Goal: Navigation & Orientation: Find specific page/section

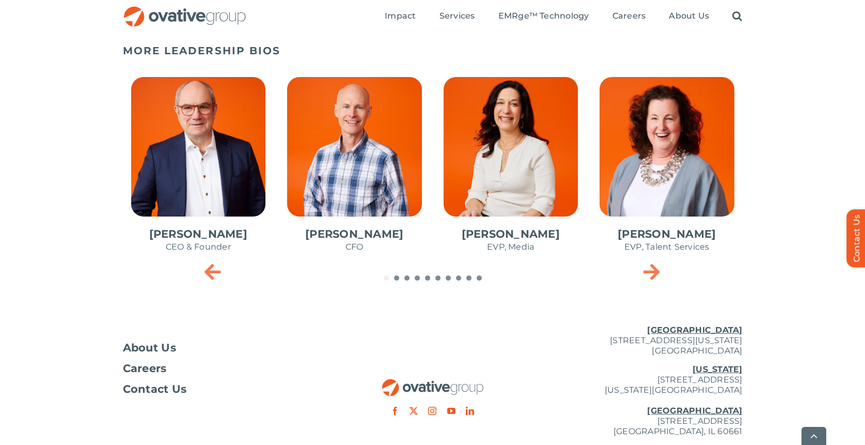
scroll to position [456, 0]
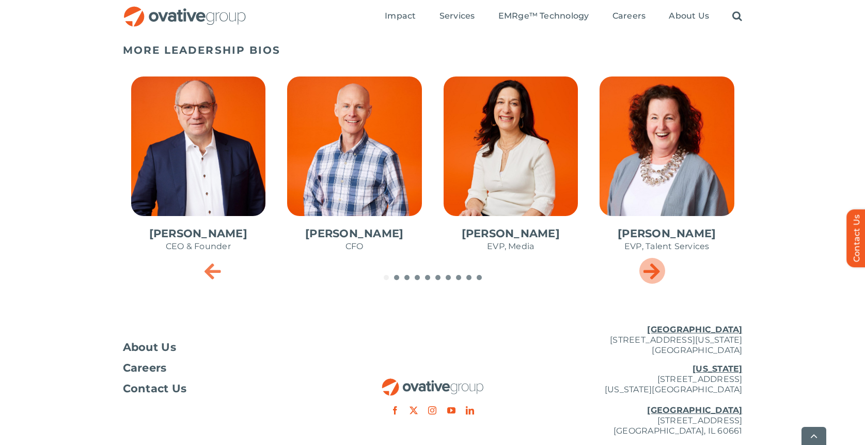
click at [659, 275] on icon "Next slide" at bounding box center [652, 270] width 17 height 21
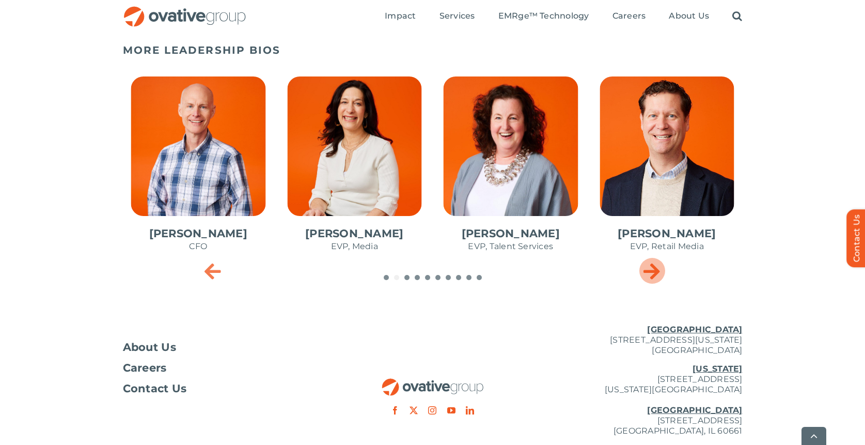
click at [659, 275] on icon "Next slide" at bounding box center [652, 270] width 17 height 21
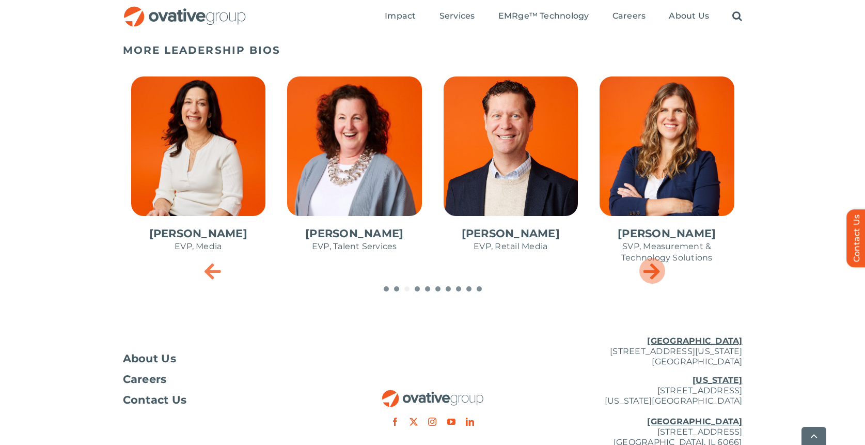
click at [659, 275] on icon "Next slide" at bounding box center [652, 270] width 17 height 21
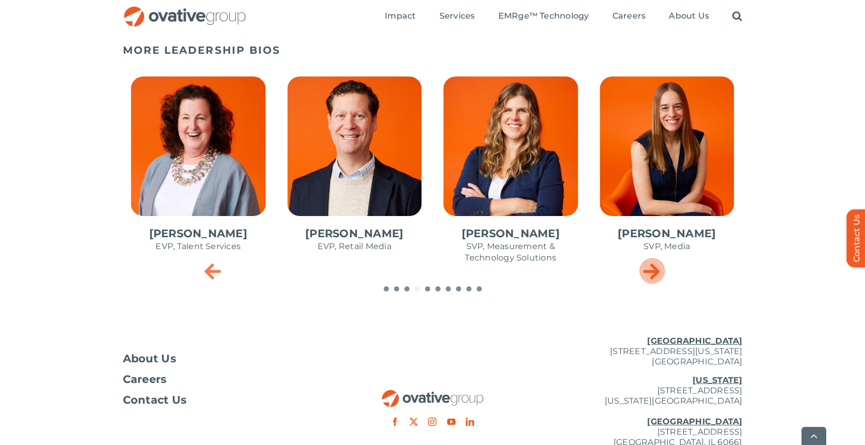
click at [659, 275] on icon "Next slide" at bounding box center [652, 270] width 17 height 21
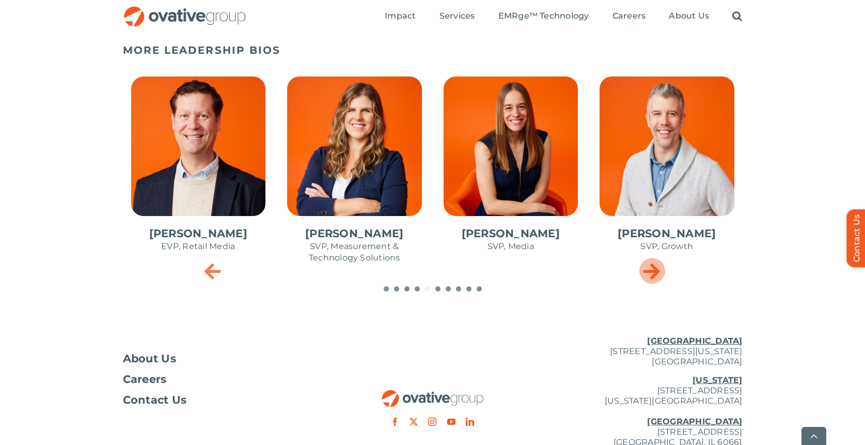
click at [659, 275] on icon "Next slide" at bounding box center [652, 270] width 17 height 21
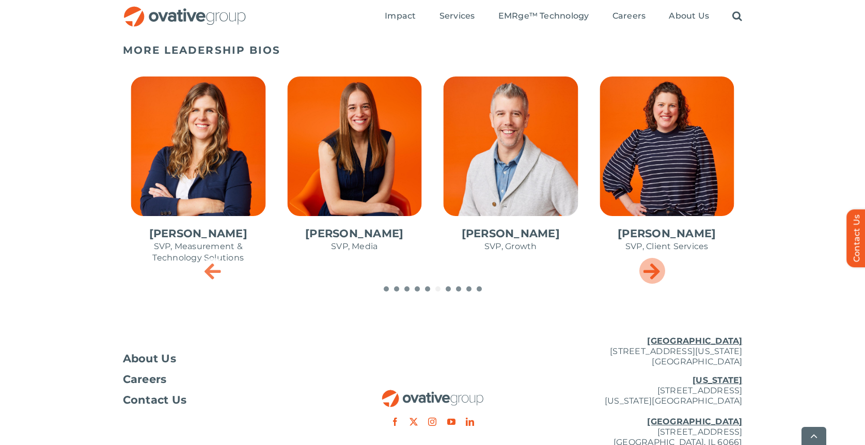
click at [659, 275] on icon "Next slide" at bounding box center [652, 270] width 17 height 21
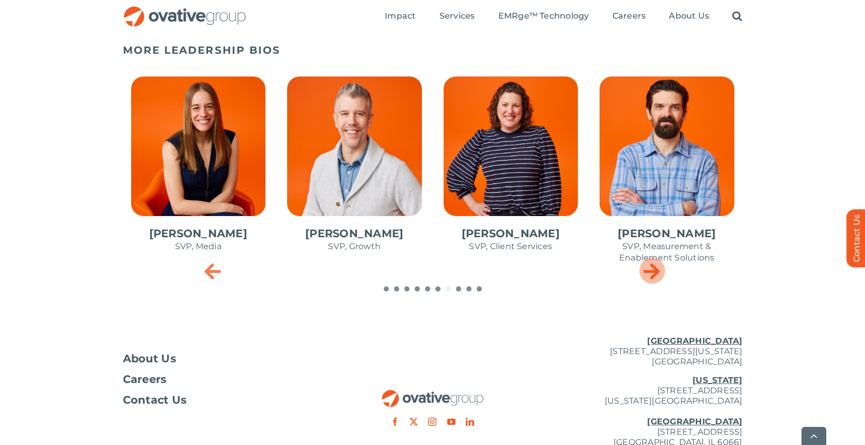
click at [659, 275] on icon "Next slide" at bounding box center [652, 270] width 17 height 21
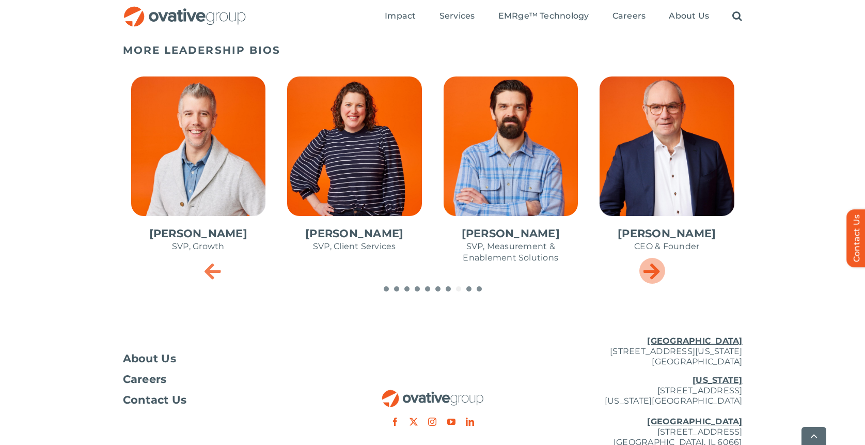
click at [659, 275] on icon "Next slide" at bounding box center [652, 270] width 17 height 21
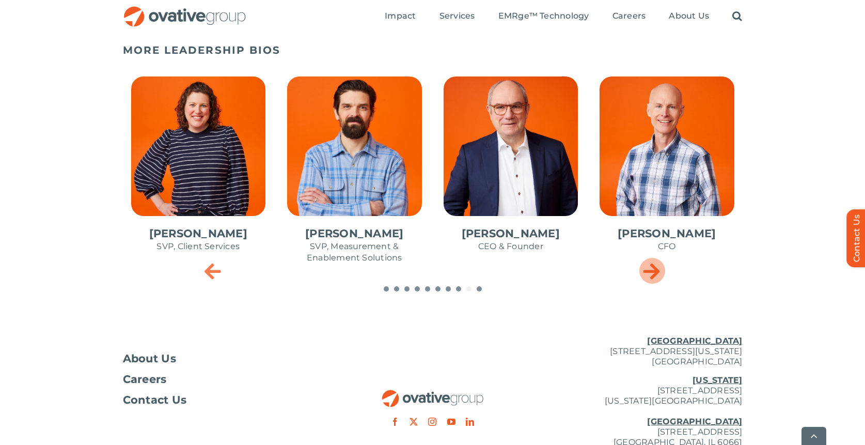
click at [659, 275] on icon "Next slide" at bounding box center [652, 270] width 17 height 21
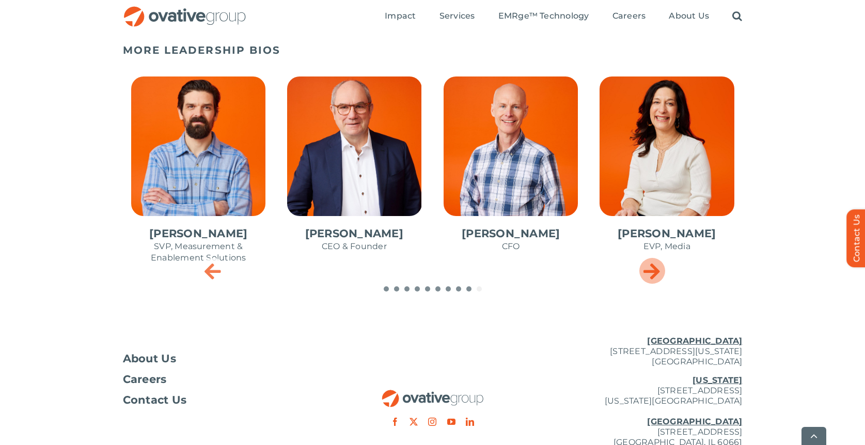
click at [659, 275] on icon "Next slide" at bounding box center [652, 270] width 17 height 21
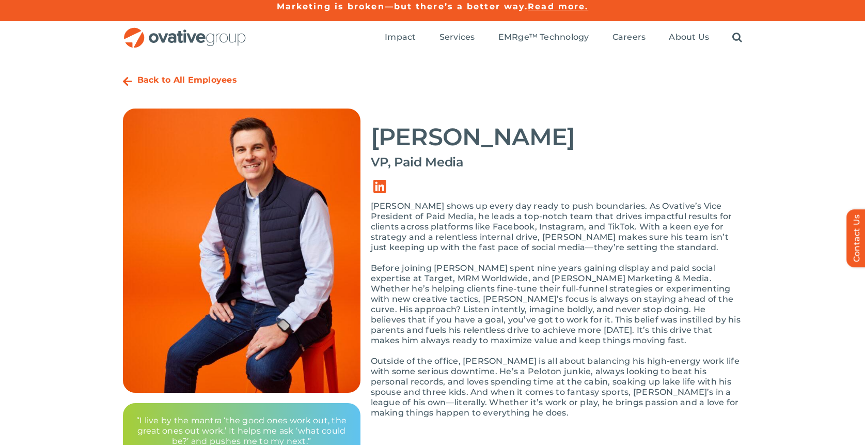
scroll to position [0, 0]
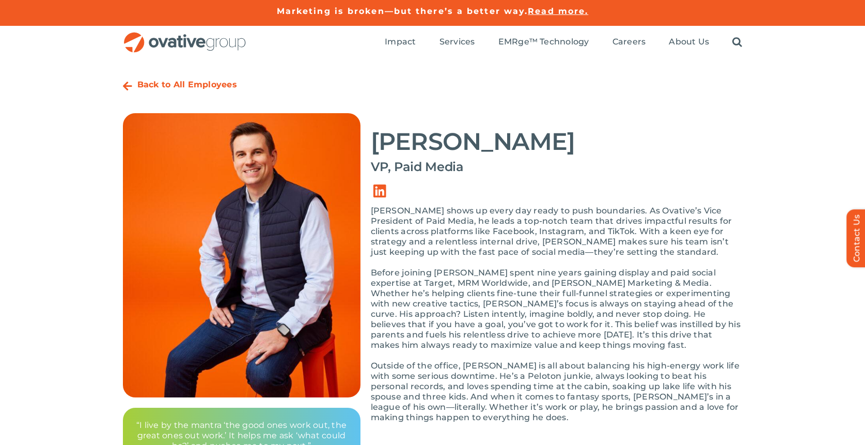
click at [211, 84] on strong "Back to All Employees" at bounding box center [187, 85] width 100 height 10
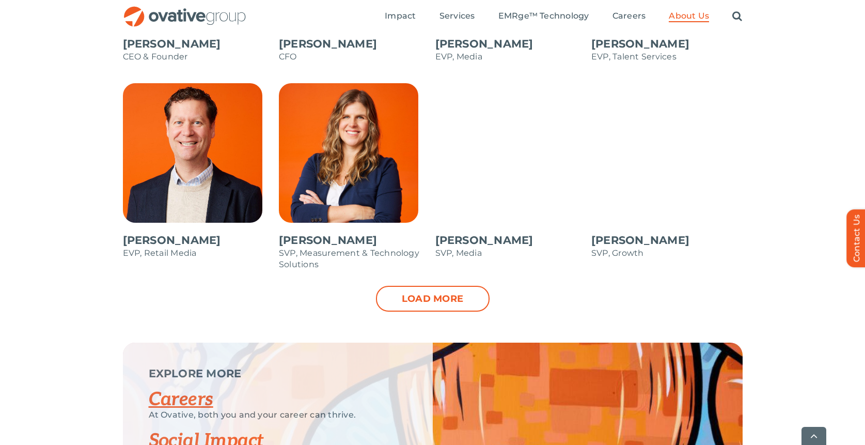
scroll to position [1073, 0]
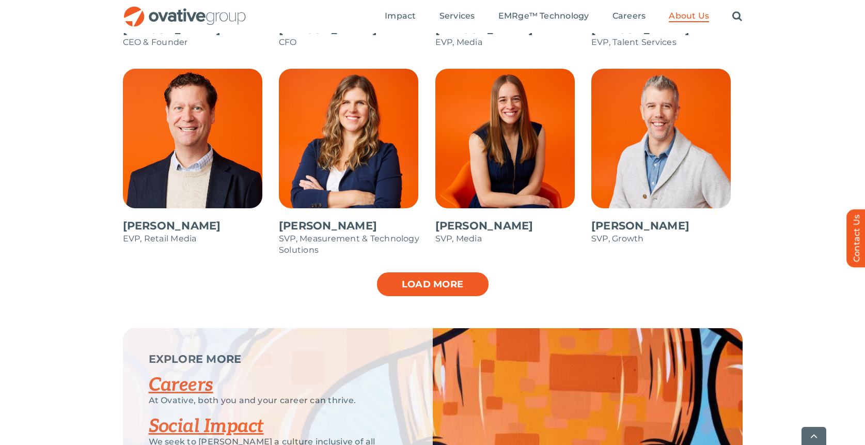
click at [430, 285] on link "Load more" at bounding box center [433, 284] width 114 height 26
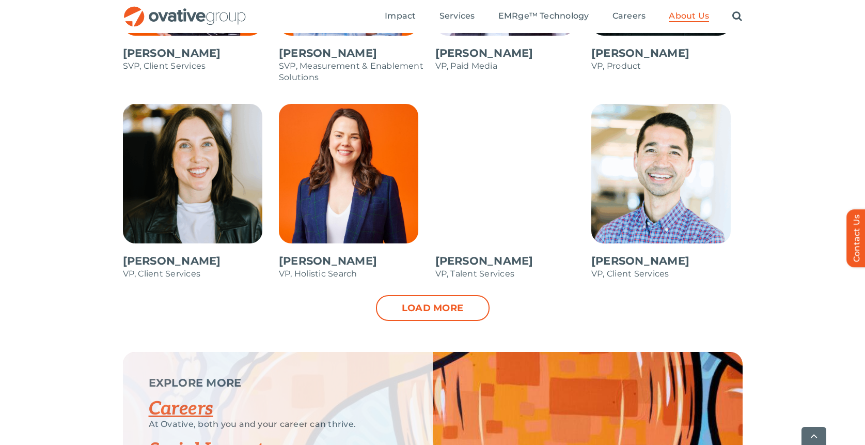
scroll to position [1464, 0]
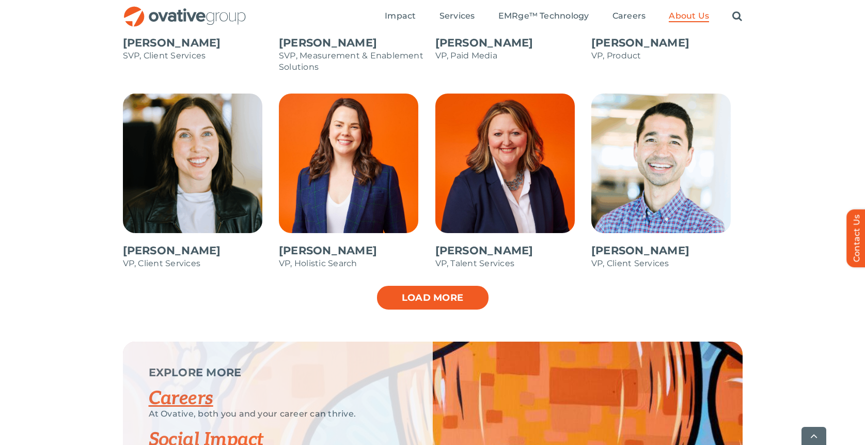
click at [467, 299] on link "Load more" at bounding box center [433, 298] width 114 height 26
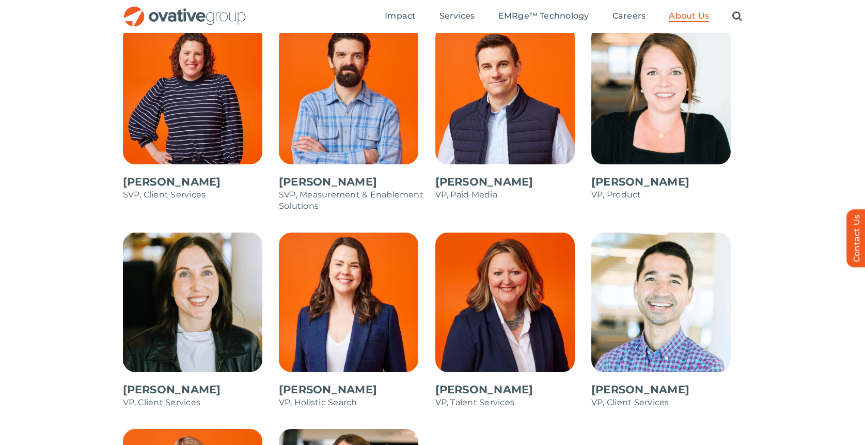
scroll to position [1322, 0]
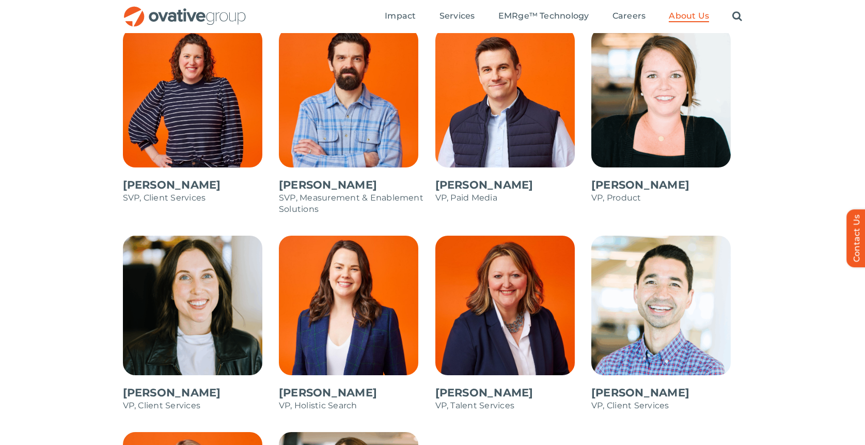
click at [533, 121] on span at bounding box center [511, 121] width 151 height 186
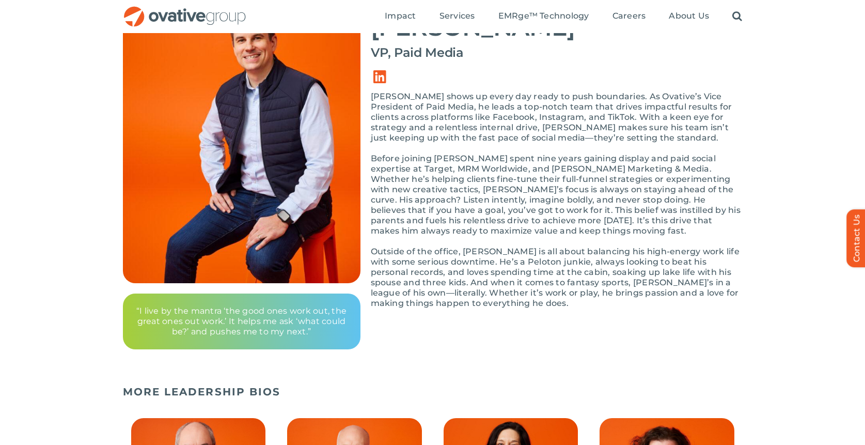
scroll to position [112, 0]
